Goal: Task Accomplishment & Management: Manage account settings

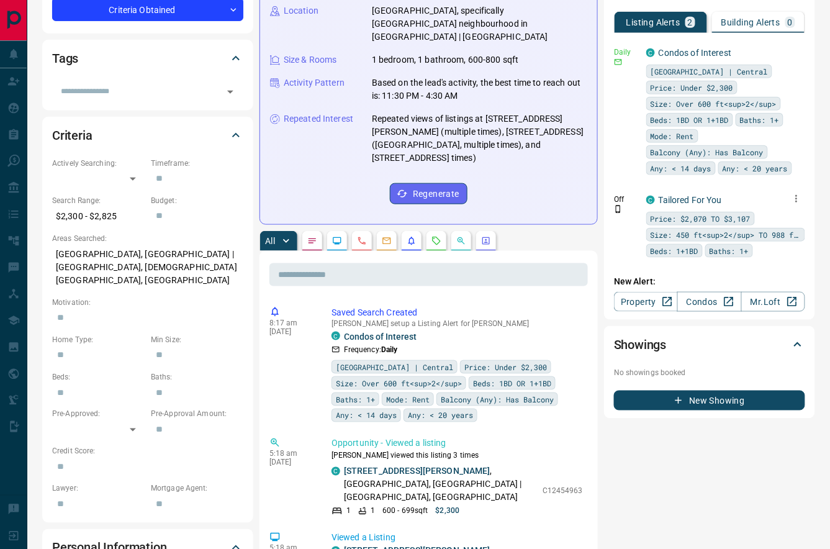
scroll to position [238, 0]
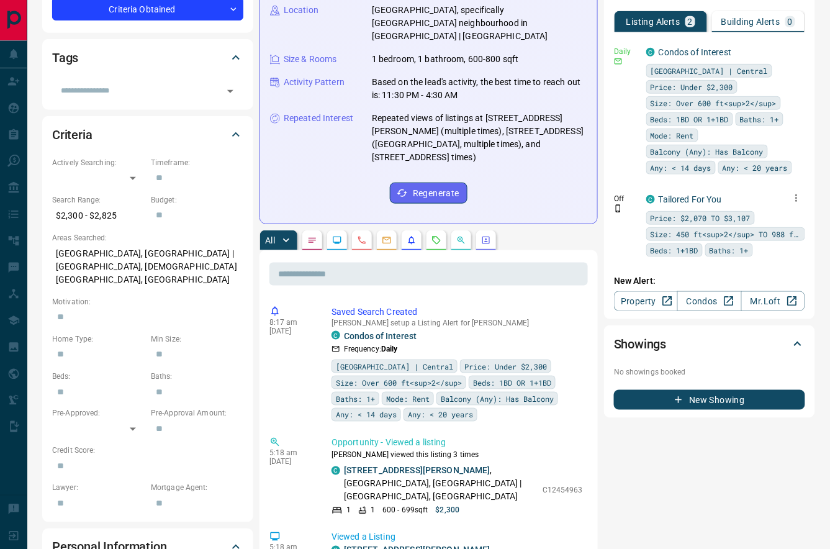
click at [794, 195] on icon "button" at bounding box center [796, 198] width 11 height 11
click at [778, 260] on li "Delete" at bounding box center [778, 258] width 55 height 20
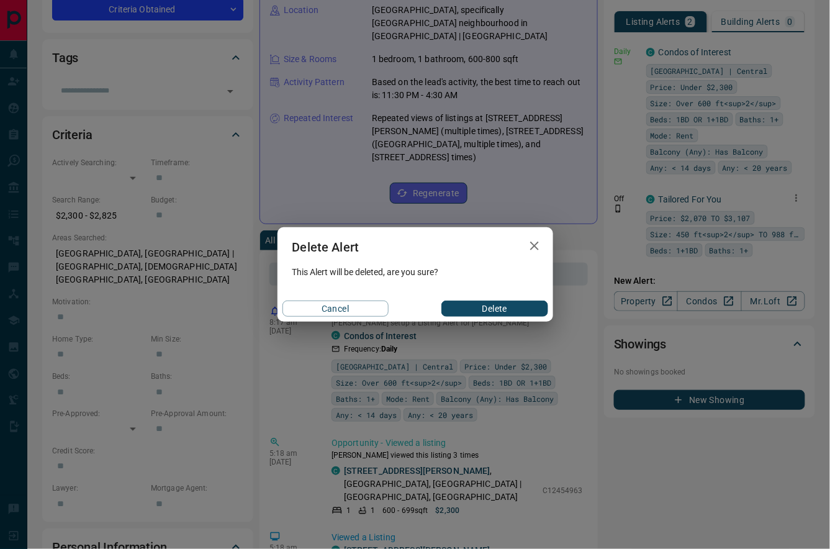
click at [520, 307] on button "Delete" at bounding box center [495, 309] width 106 height 16
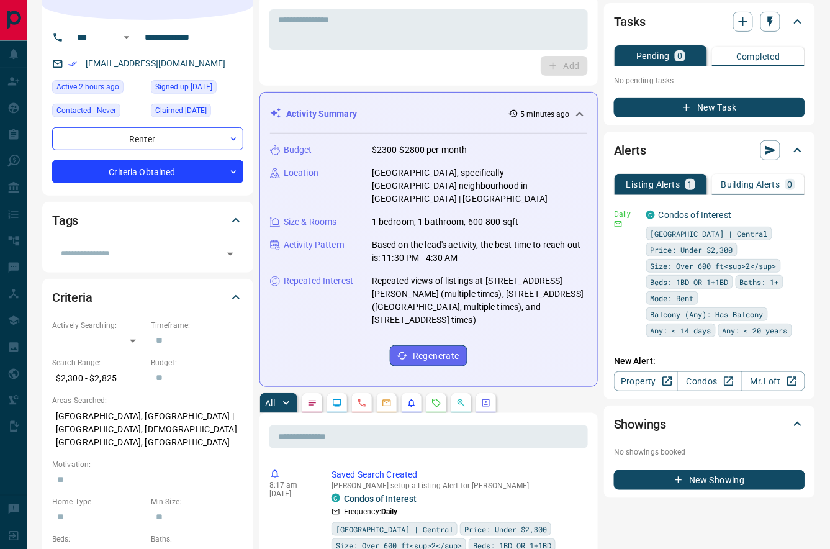
scroll to position [79, 0]
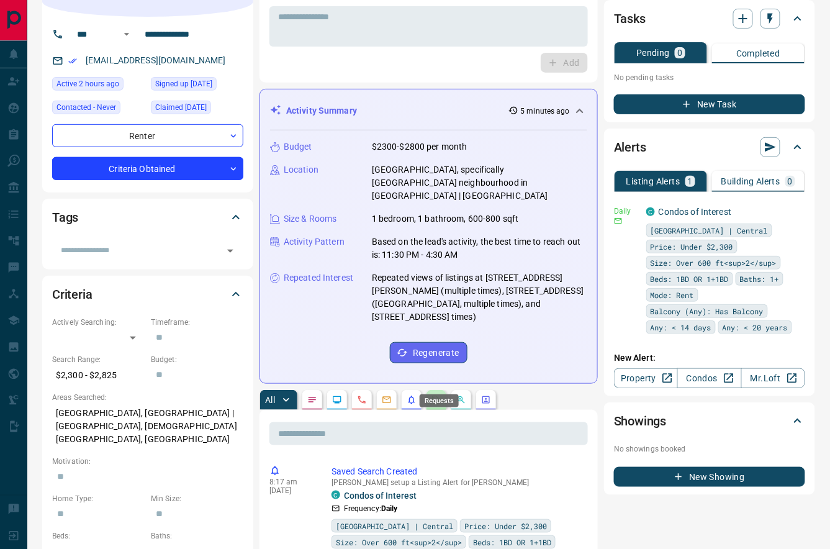
click at [440, 395] on icon "Requests" at bounding box center [437, 400] width 10 height 10
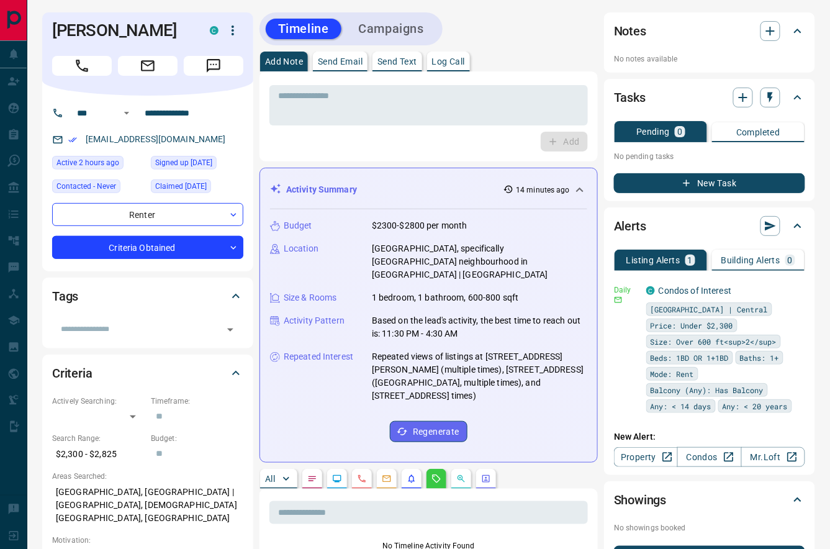
scroll to position [0, 0]
drag, startPoint x: 161, startPoint y: 30, endPoint x: 43, endPoint y: 26, distance: 117.4
click at [43, 26] on div "[PERSON_NAME] C" at bounding box center [147, 53] width 211 height 83
copy h1 "[PERSON_NAME]"
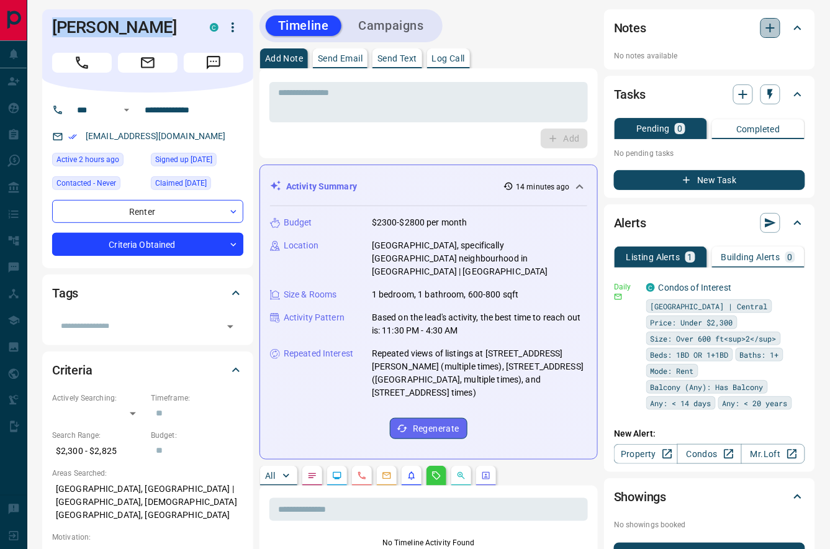
click at [768, 31] on icon "button" at bounding box center [770, 28] width 9 height 9
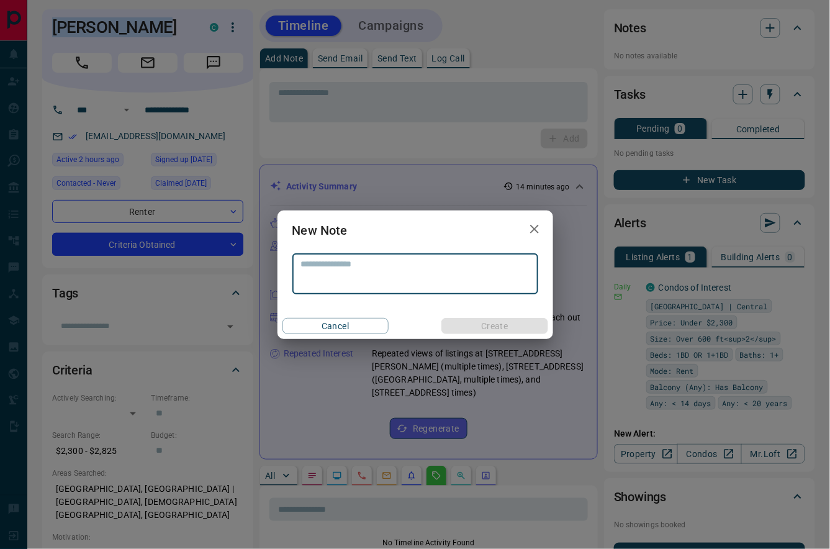
click at [427, 271] on textarea at bounding box center [415, 274] width 229 height 30
type textarea "*"
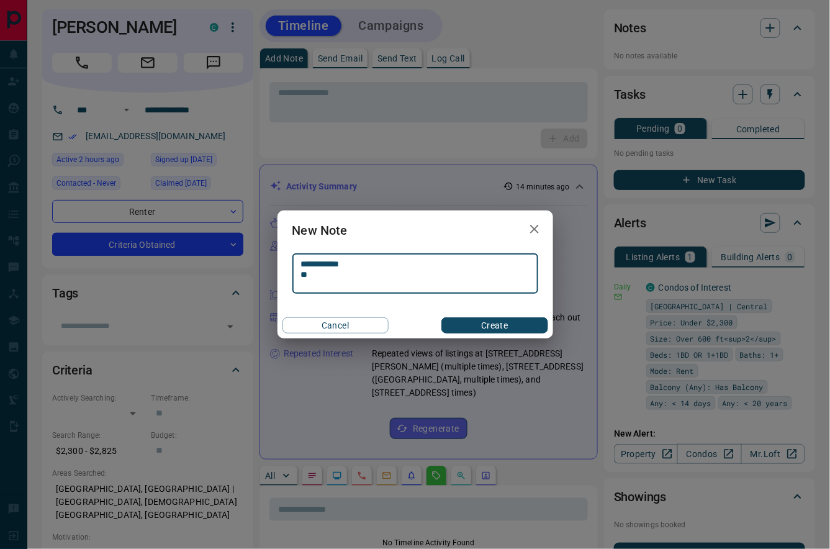
type textarea "**********"
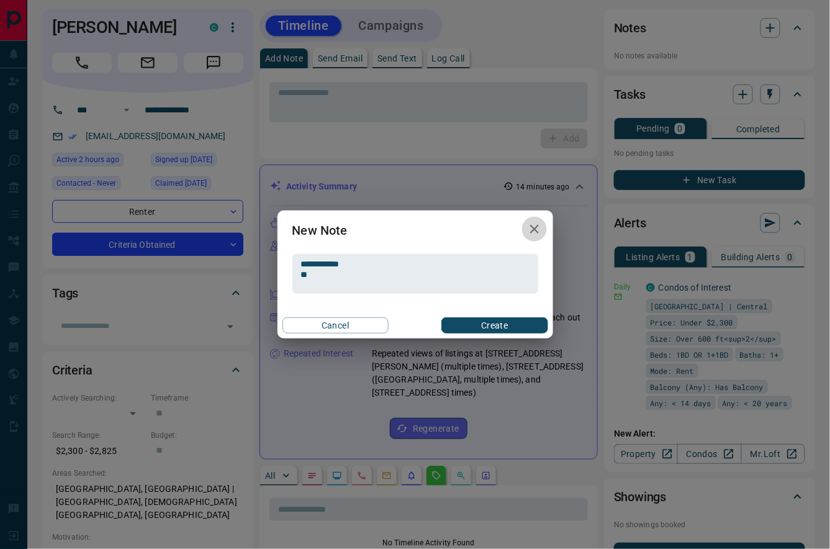
click at [533, 229] on icon "button" at bounding box center [534, 229] width 9 height 9
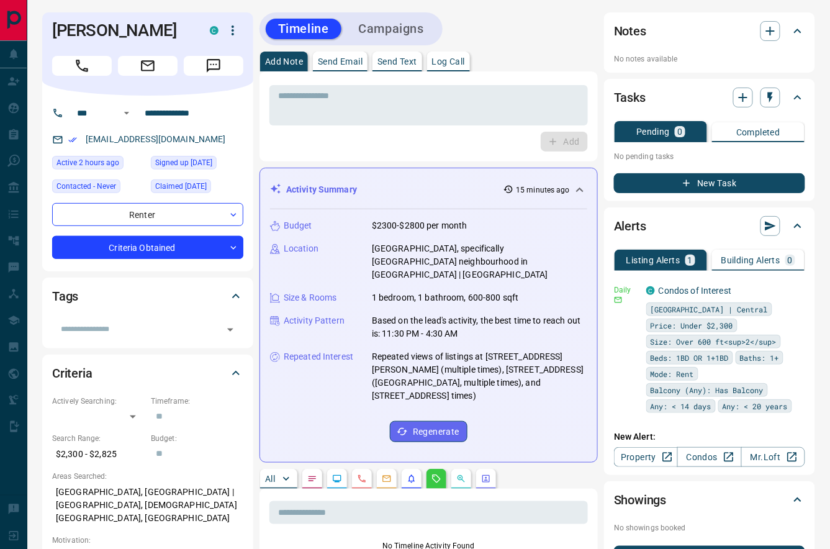
scroll to position [0, 0]
